Goal: Transaction & Acquisition: Book appointment/travel/reservation

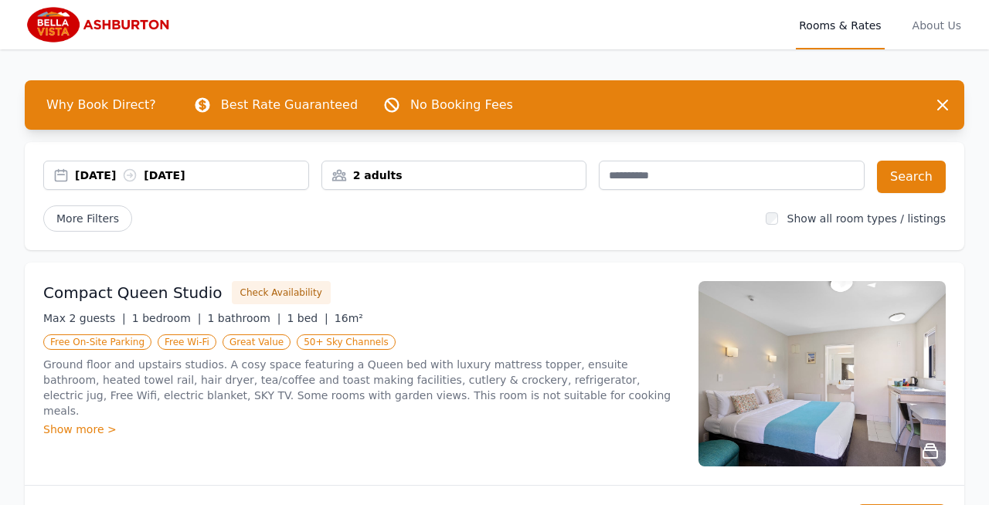
click at [400, 177] on div "2 adults" at bounding box center [454, 175] width 264 height 15
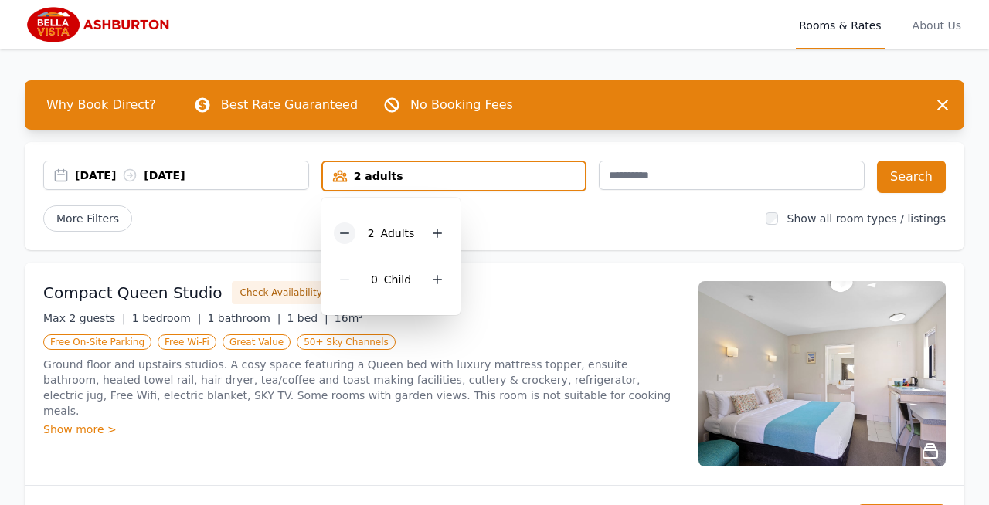
click at [344, 233] on icon at bounding box center [344, 233] width 9 height 0
click at [927, 172] on button "Search" at bounding box center [911, 177] width 69 height 32
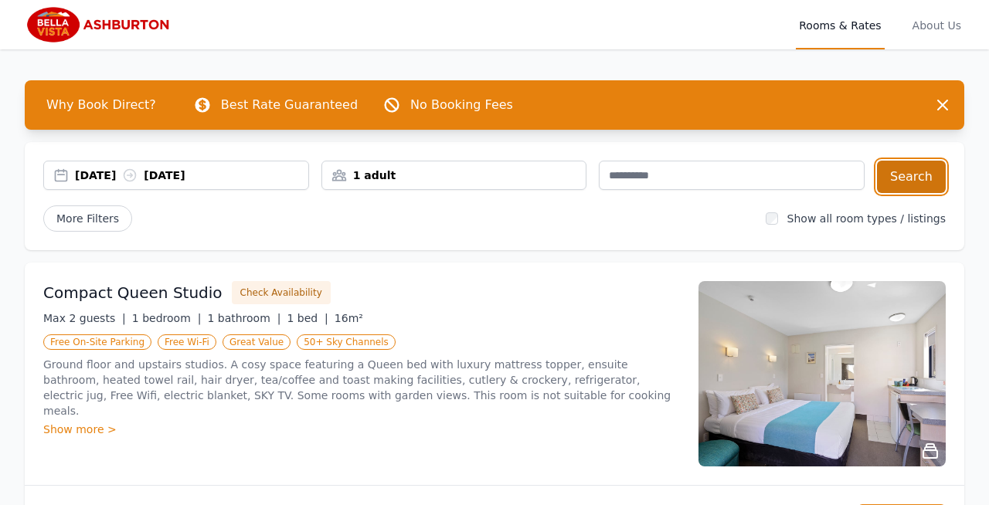
click at [933, 171] on button "Search" at bounding box center [911, 177] width 69 height 32
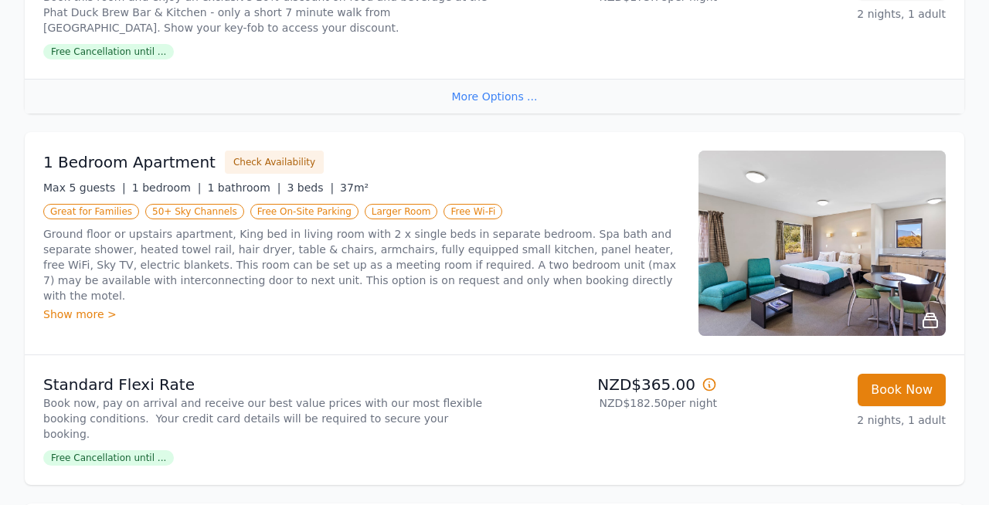
scroll to position [2407, 0]
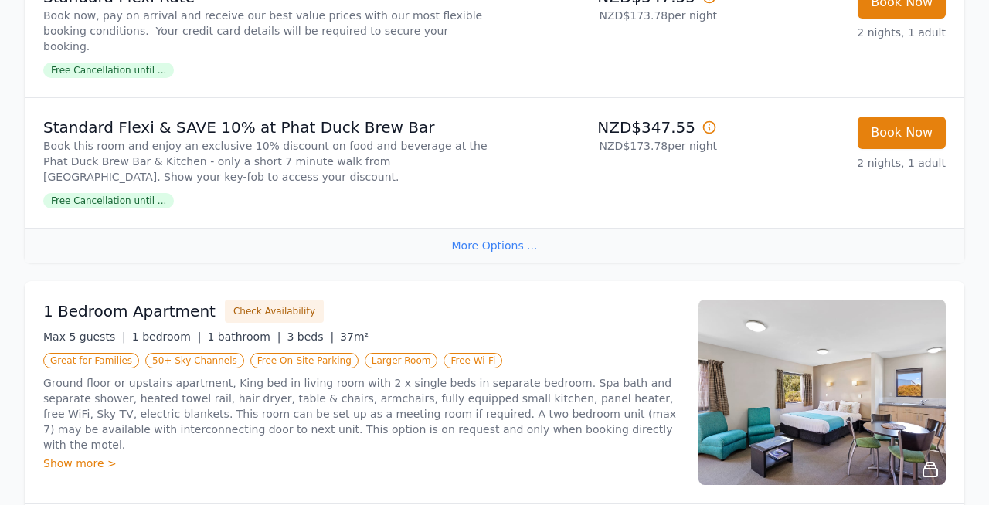
click at [472, 237] on div "More Options ..." at bounding box center [495, 245] width 940 height 35
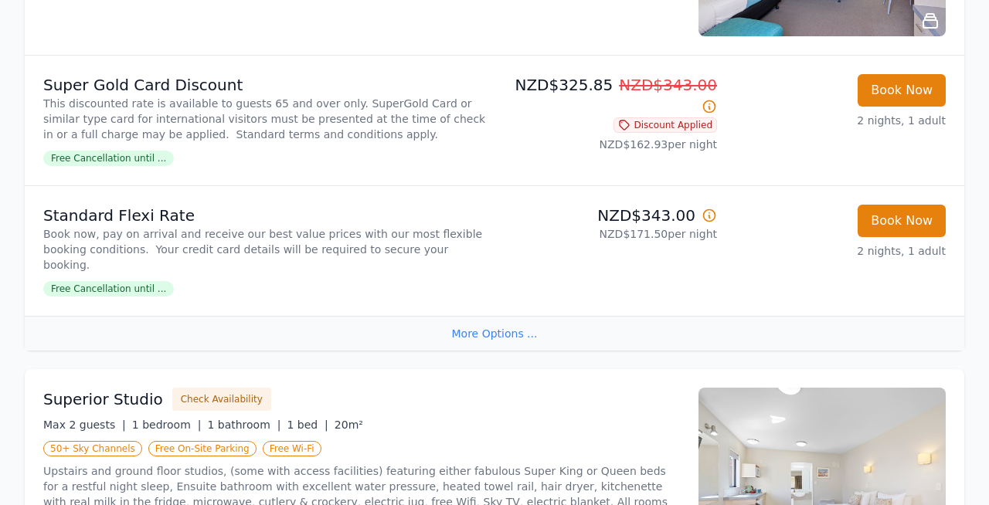
scroll to position [1499, 0]
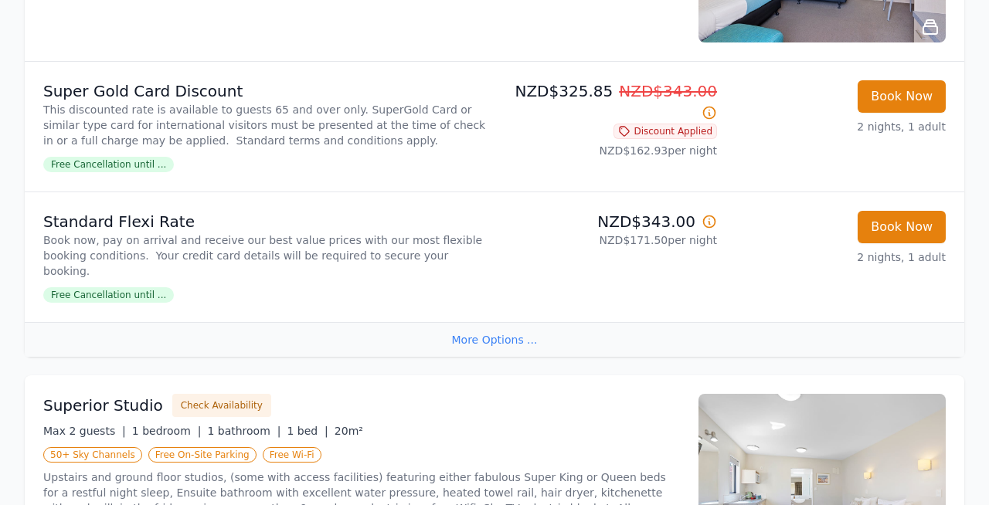
click at [463, 342] on div "More Options ..." at bounding box center [495, 339] width 940 height 35
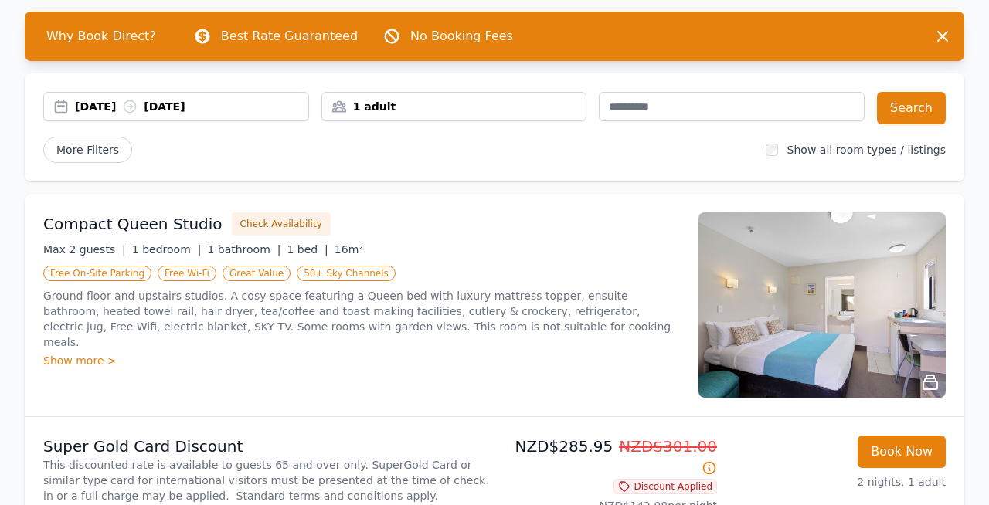
scroll to position [0, 0]
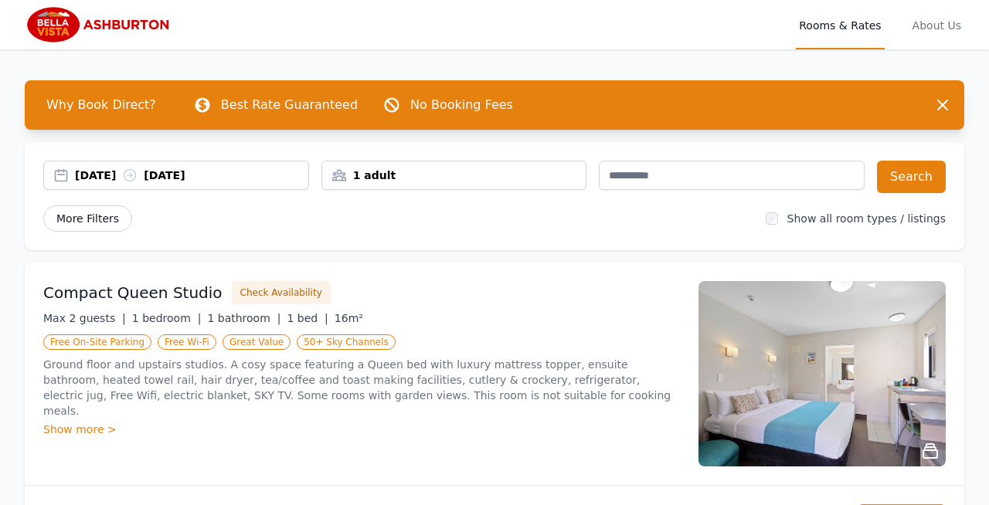
click at [90, 216] on span "More Filters" at bounding box center [87, 219] width 89 height 26
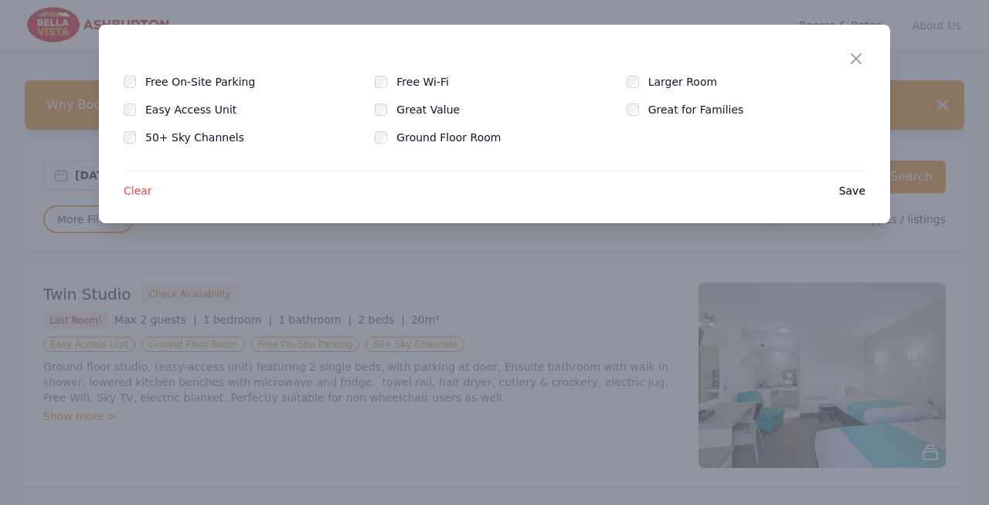
click at [849, 189] on span "Save" at bounding box center [852, 190] width 26 height 15
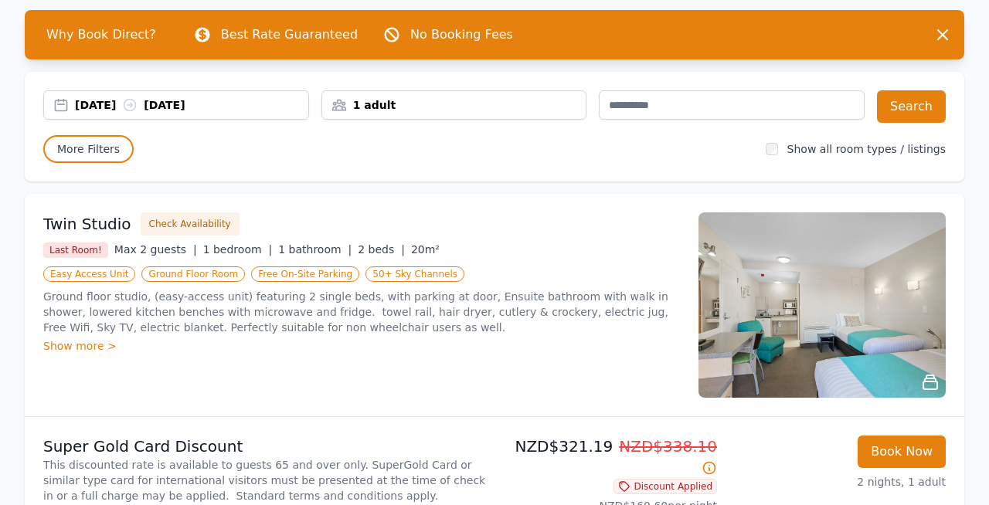
scroll to position [77, 0]
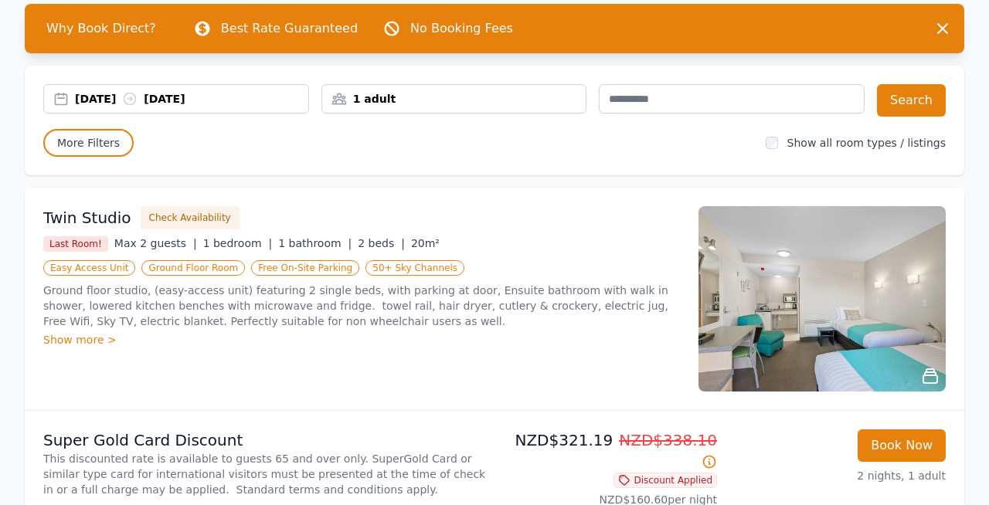
click at [91, 342] on div "Show more >" at bounding box center [361, 339] width 637 height 15
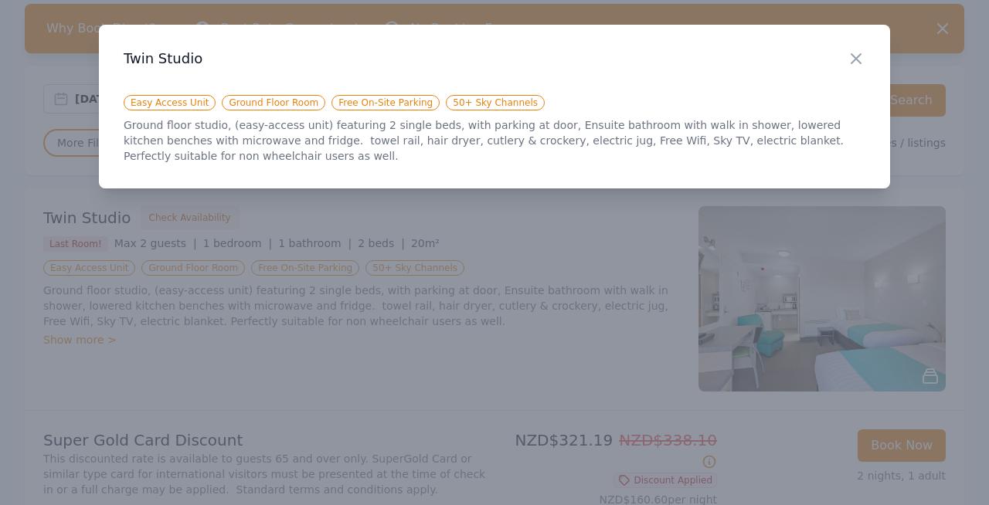
click at [404, 348] on div at bounding box center [494, 252] width 989 height 505
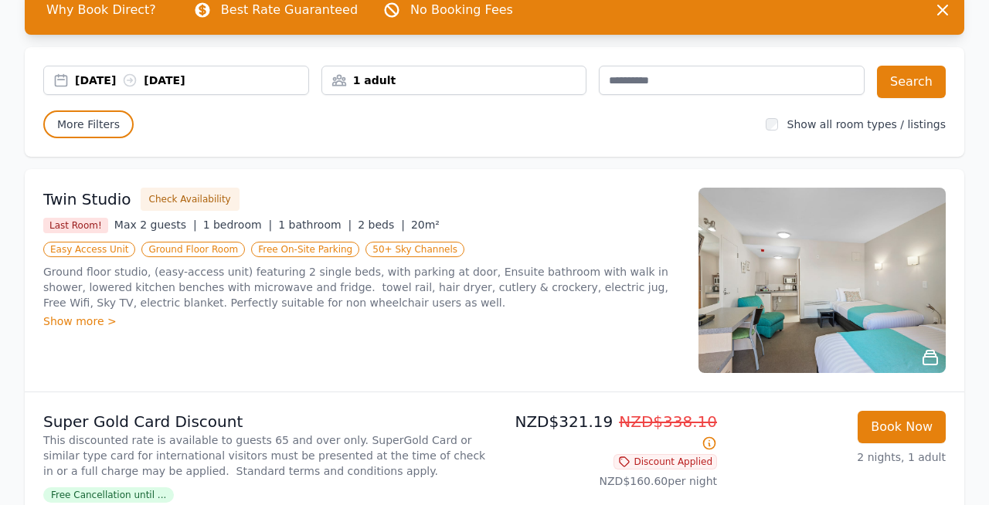
scroll to position [107, 0]
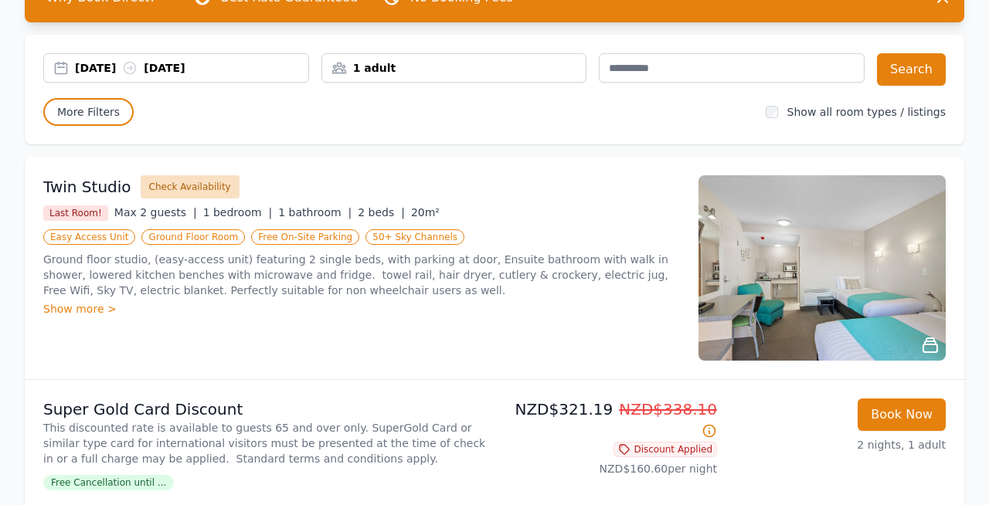
click at [196, 196] on button "Check Availability" at bounding box center [190, 186] width 99 height 23
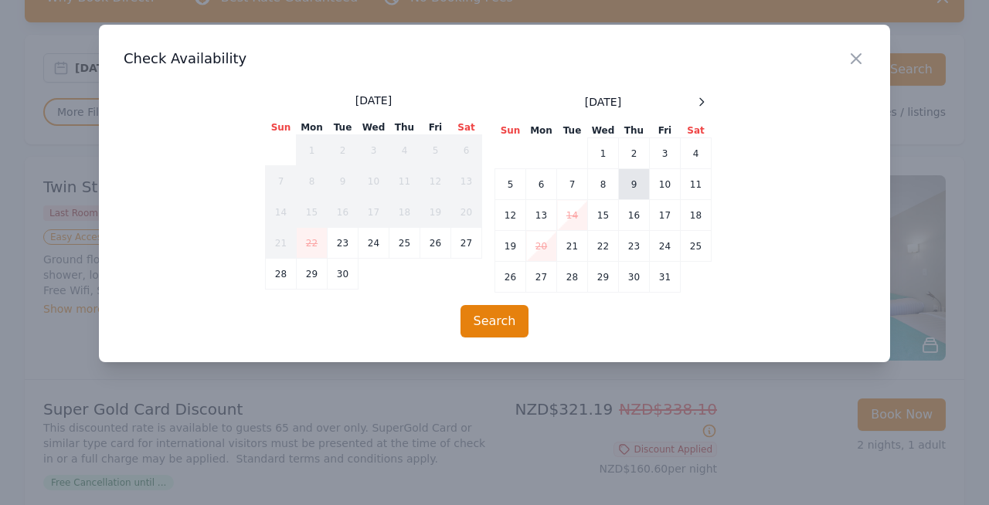
click at [638, 181] on td "9" at bounding box center [634, 184] width 31 height 31
click at [696, 179] on td "11" at bounding box center [696, 184] width 31 height 31
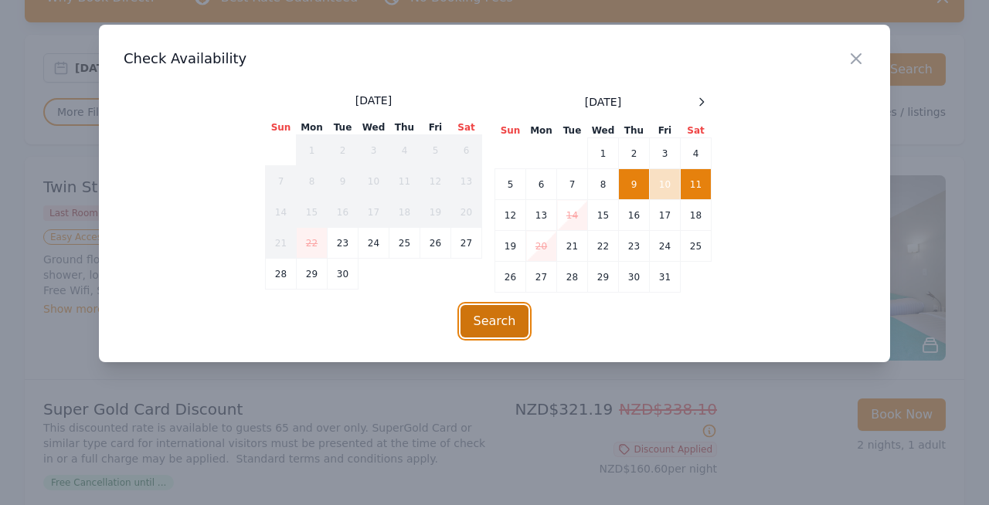
click at [503, 317] on button "Search" at bounding box center [495, 321] width 69 height 32
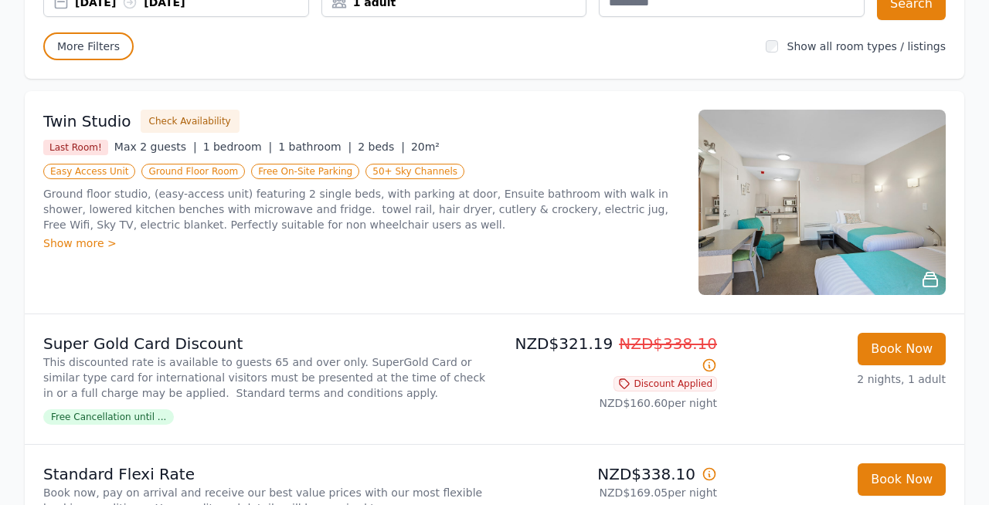
scroll to position [491, 0]
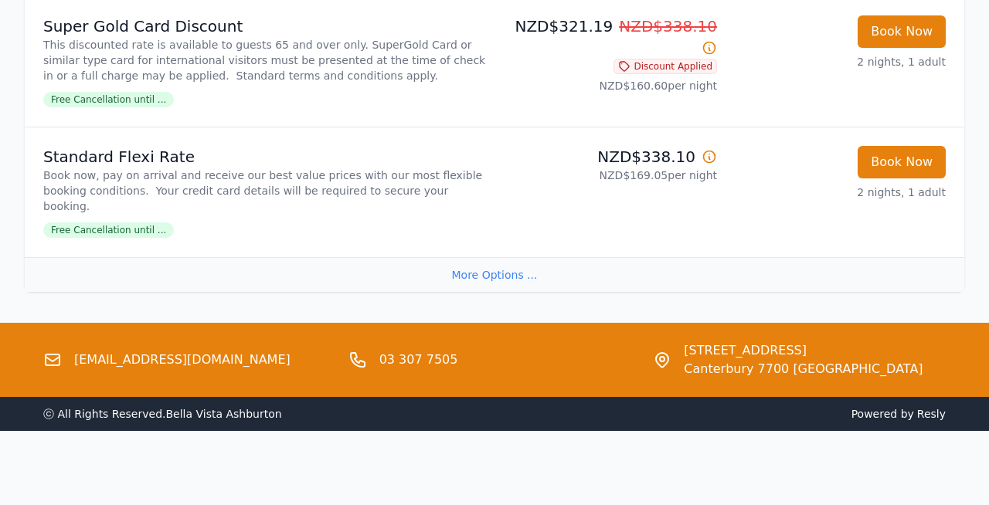
click at [149, 357] on link "[EMAIL_ADDRESS][DOMAIN_NAME]" at bounding box center [182, 360] width 216 height 19
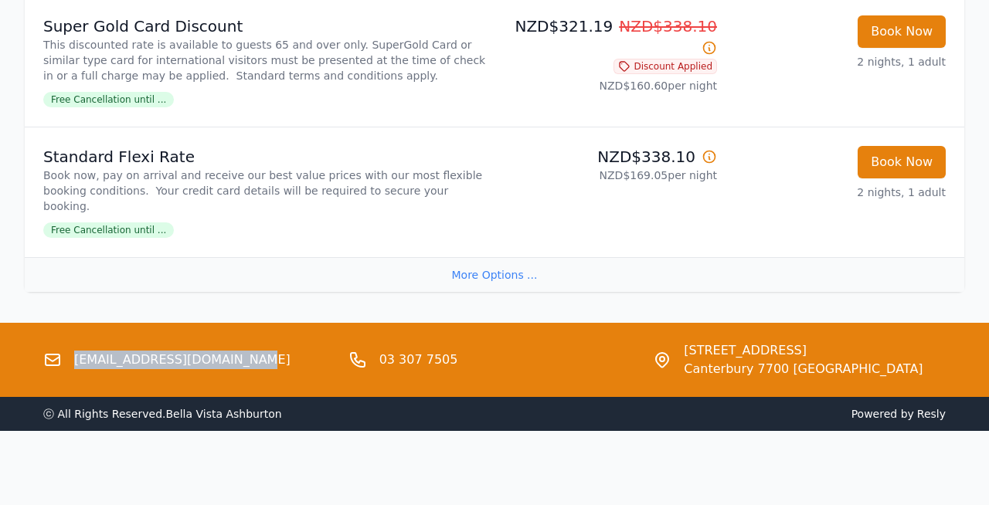
drag, startPoint x: 233, startPoint y: 364, endPoint x: 47, endPoint y: 341, distance: 186.9
click at [47, 342] on div "[EMAIL_ADDRESS][DOMAIN_NAME]" at bounding box center [189, 360] width 293 height 37
copy link "[EMAIL_ADDRESS][DOMAIN_NAME]"
